Goal: Register for event/course

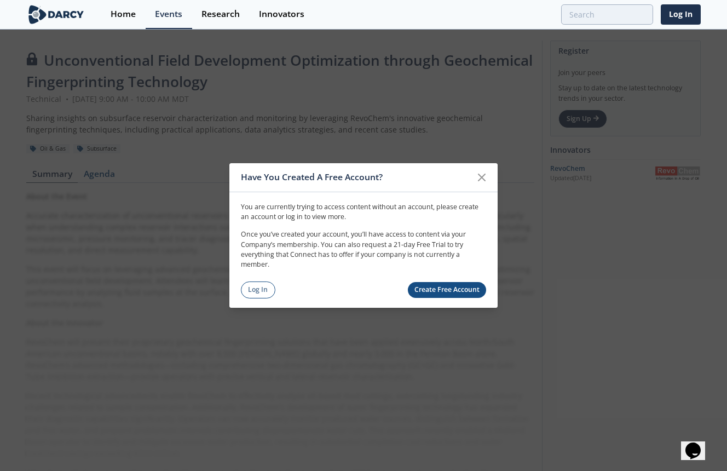
drag, startPoint x: 429, startPoint y: 84, endPoint x: 443, endPoint y: 333, distance: 250.0
click at [431, 83] on div "Have You Created A Free Account? You are currently trying to access content wit…" at bounding box center [363, 235] width 727 height 471
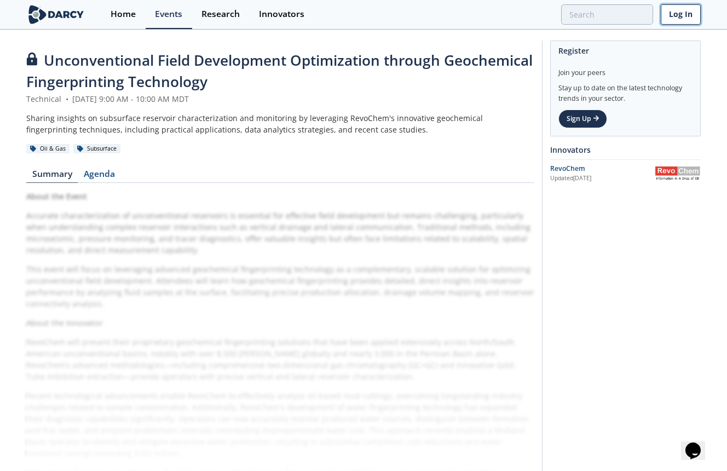
click at [674, 9] on link "Log In" at bounding box center [681, 14] width 40 height 20
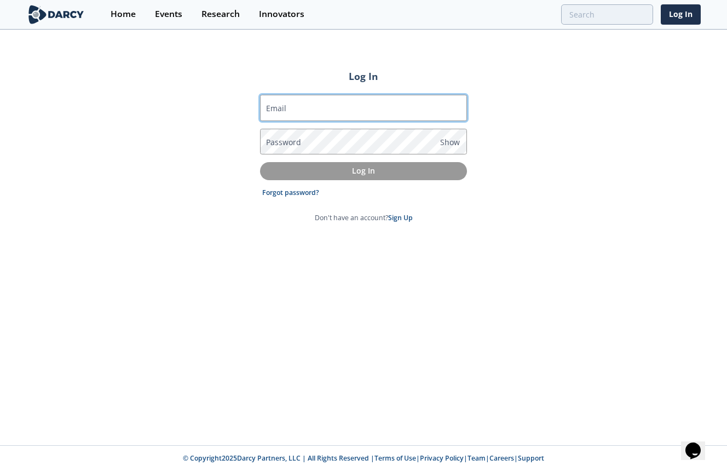
click at [390, 97] on input "Email" at bounding box center [363, 108] width 207 height 26
type input "[EMAIL_ADDRESS][DOMAIN_NAME]"
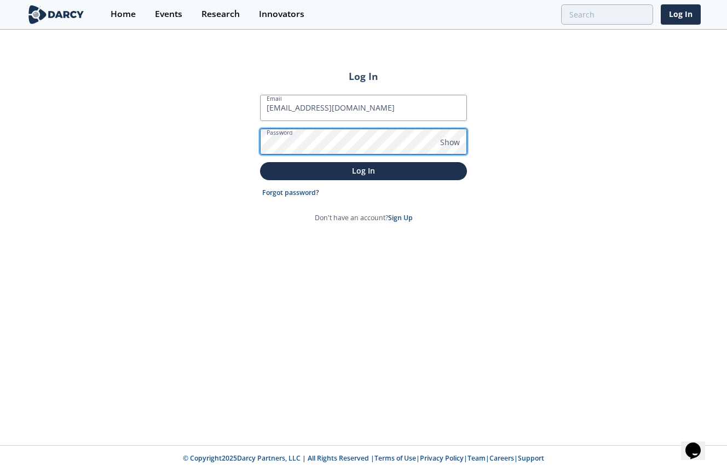
click at [260, 162] on button "Log In" at bounding box center [363, 171] width 207 height 18
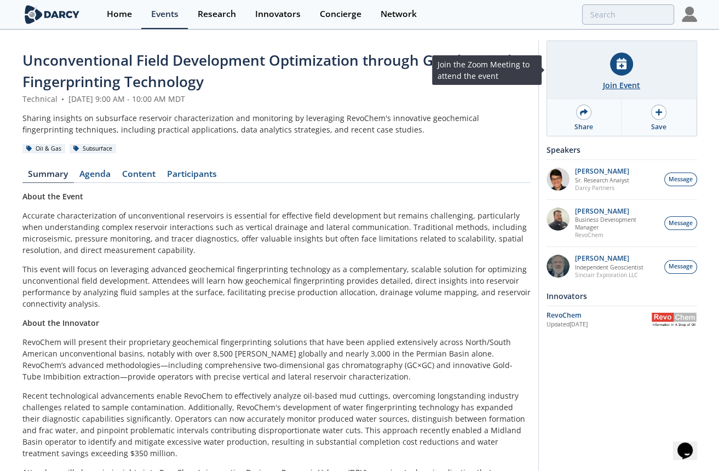
click at [626, 79] on div "Join Event" at bounding box center [621, 84] width 37 height 11
